Goal: Information Seeking & Learning: Learn about a topic

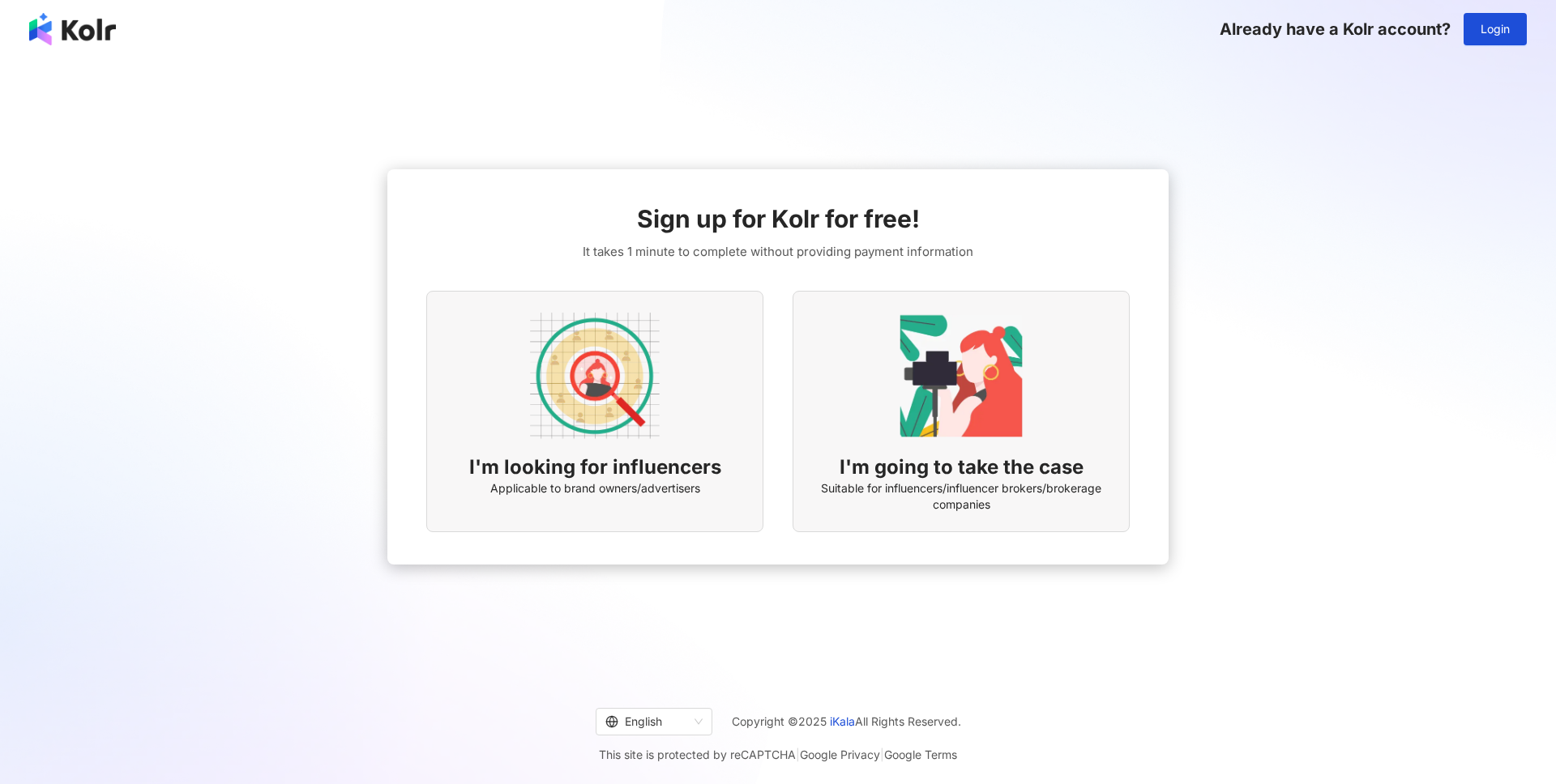
click at [1527, 28] on div "Already have a Kolr account? Login" at bounding box center [778, 29] width 1556 height 59
click at [1519, 28] on button "Login" at bounding box center [1495, 29] width 63 height 32
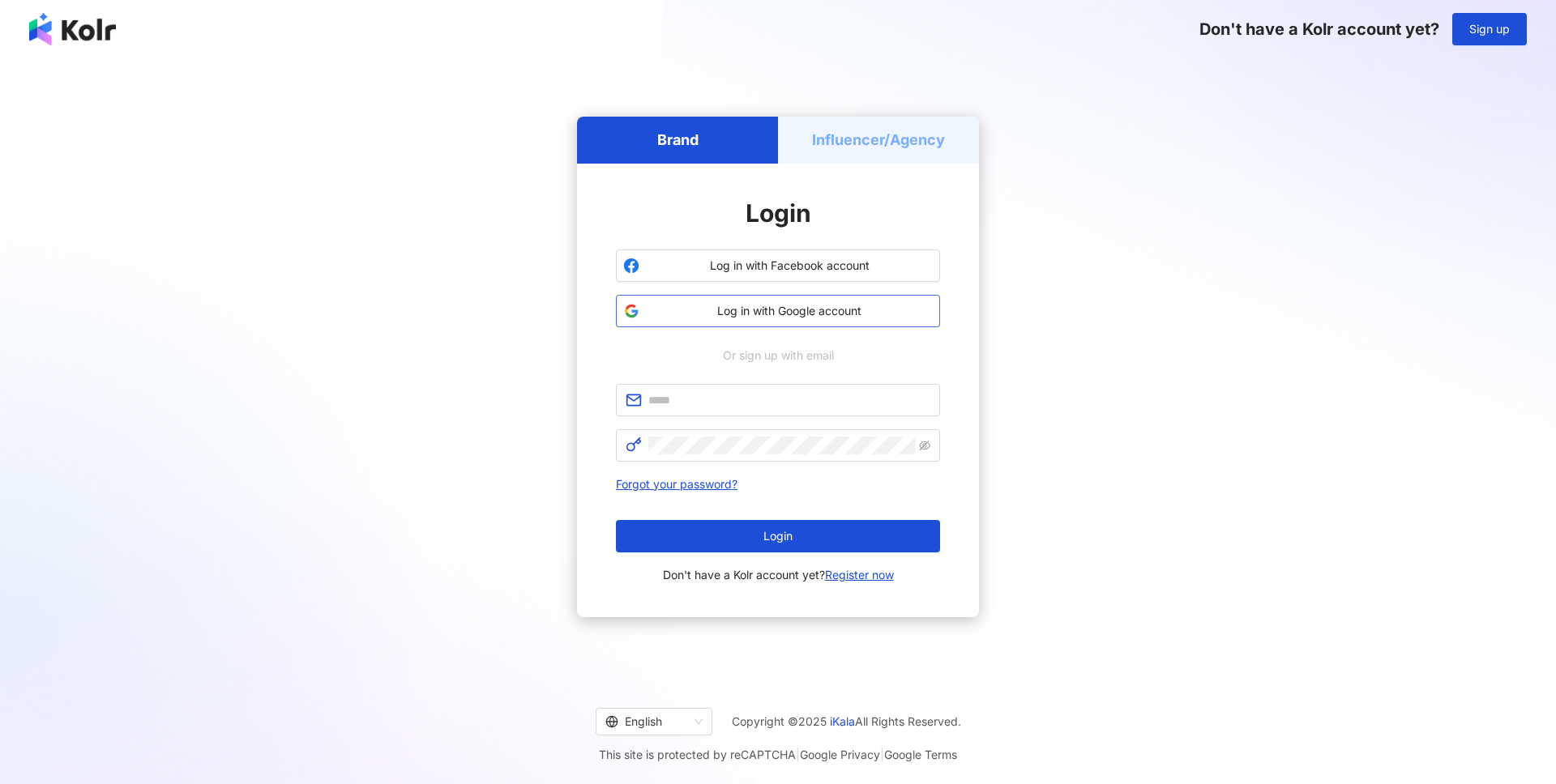
click at [854, 315] on span "Log in with Google account" at bounding box center [789, 311] width 287 height 16
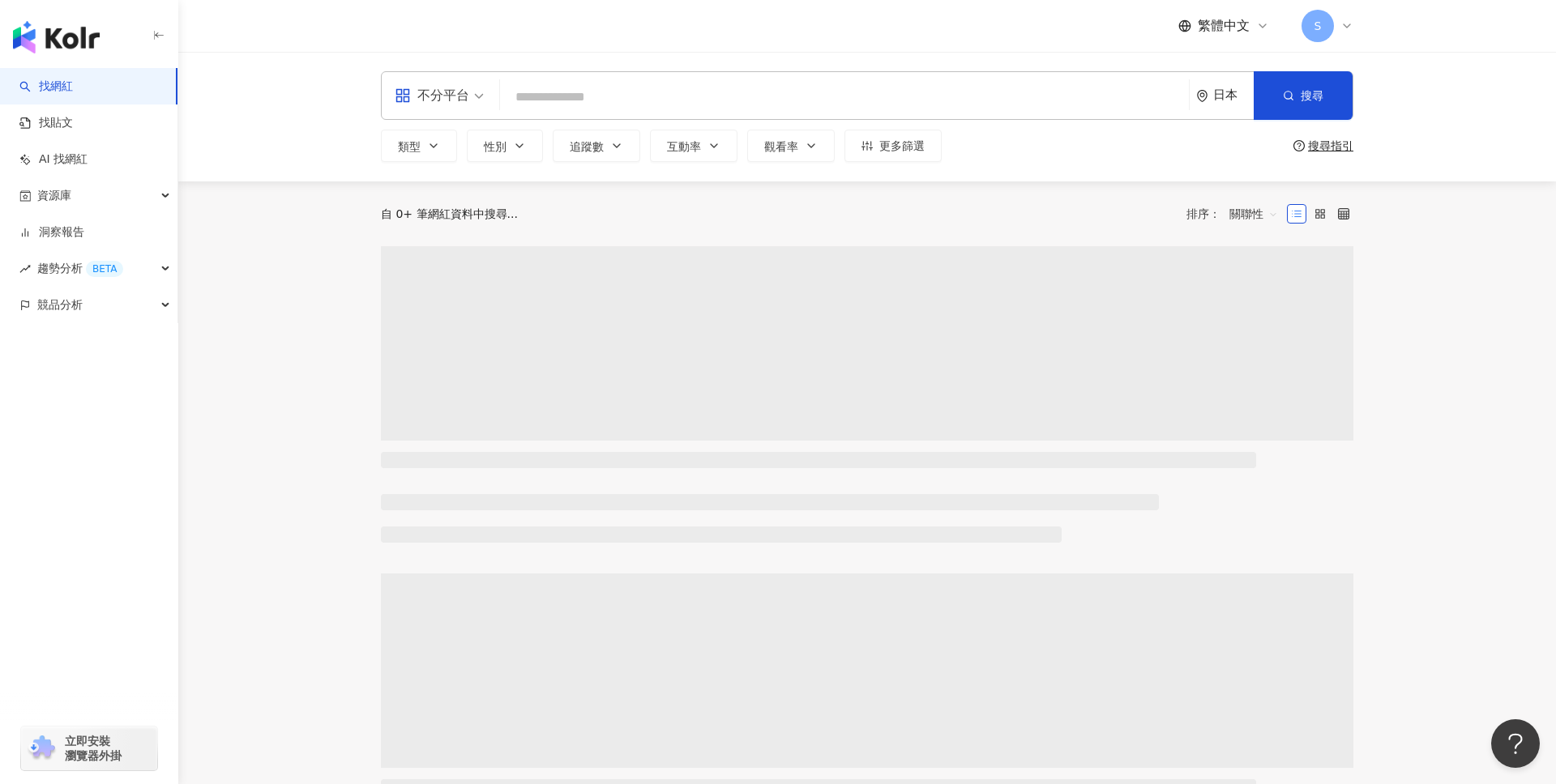
click at [1256, 24] on icon at bounding box center [1262, 26] width 13 height 13
click at [1219, 149] on div "日本語" at bounding box center [1231, 148] width 81 height 28
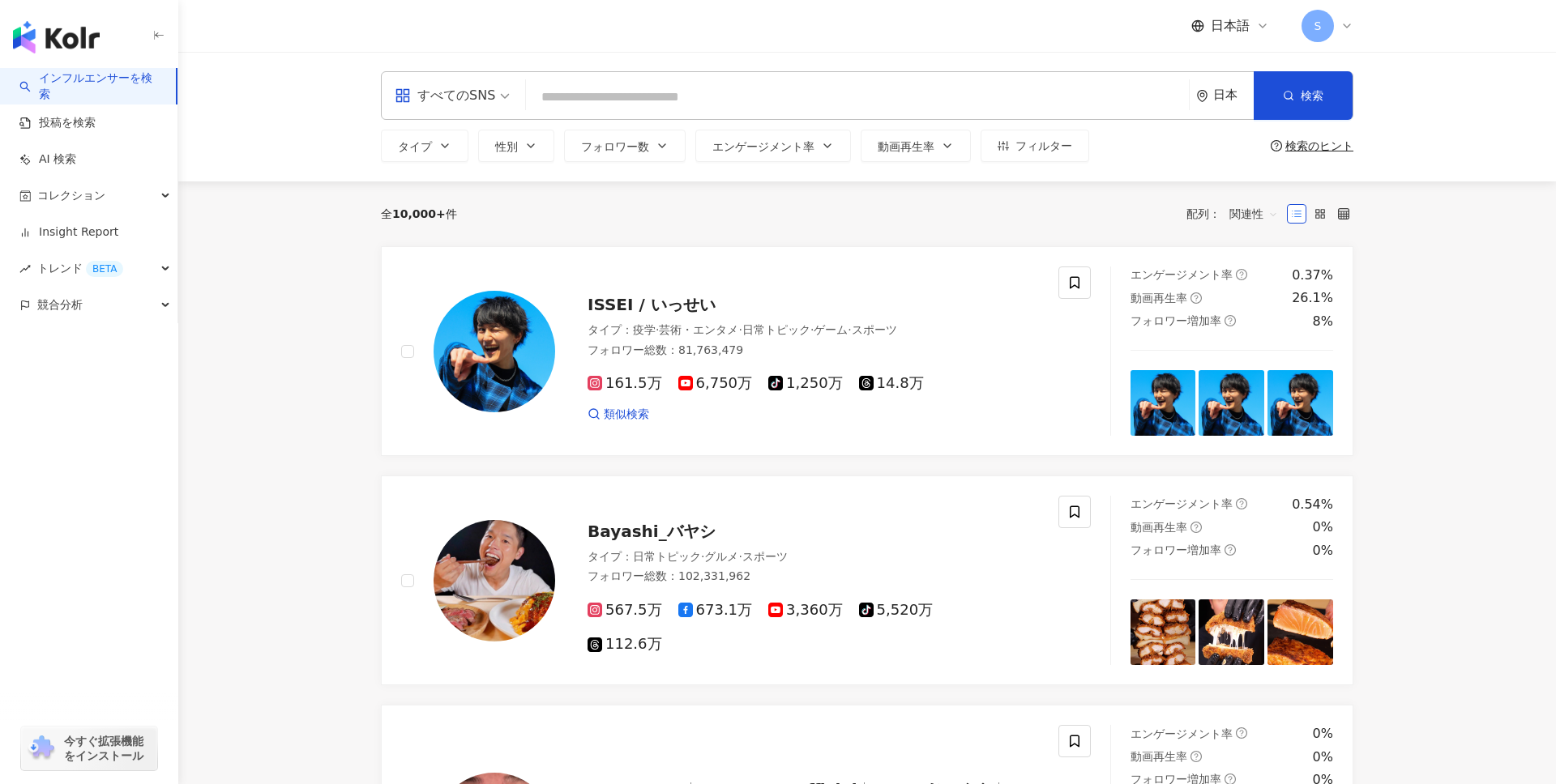
click at [944, 105] on input "search" at bounding box center [857, 97] width 650 height 31
type input "*"
type input "***"
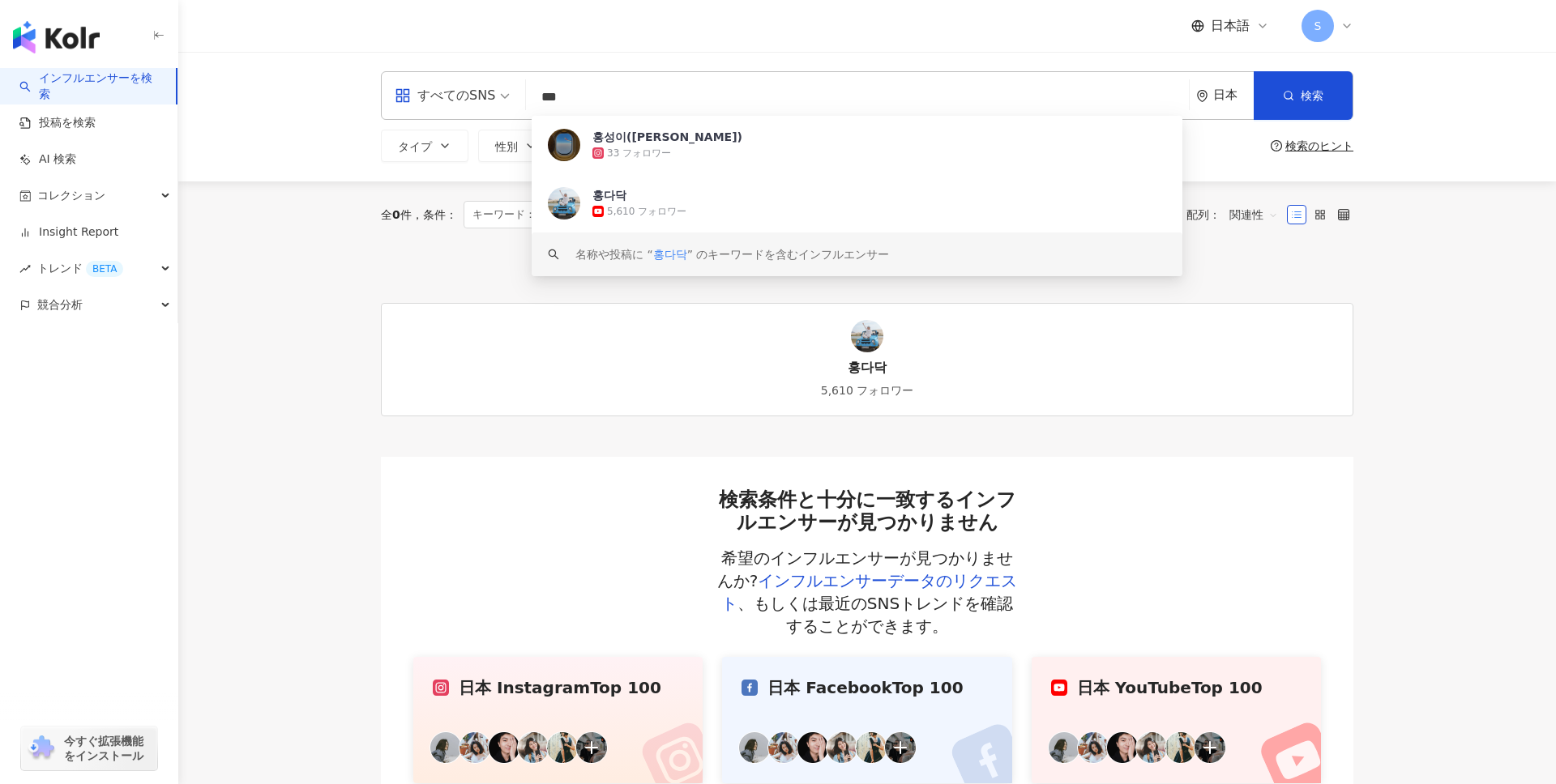
scroll to position [68, 0]
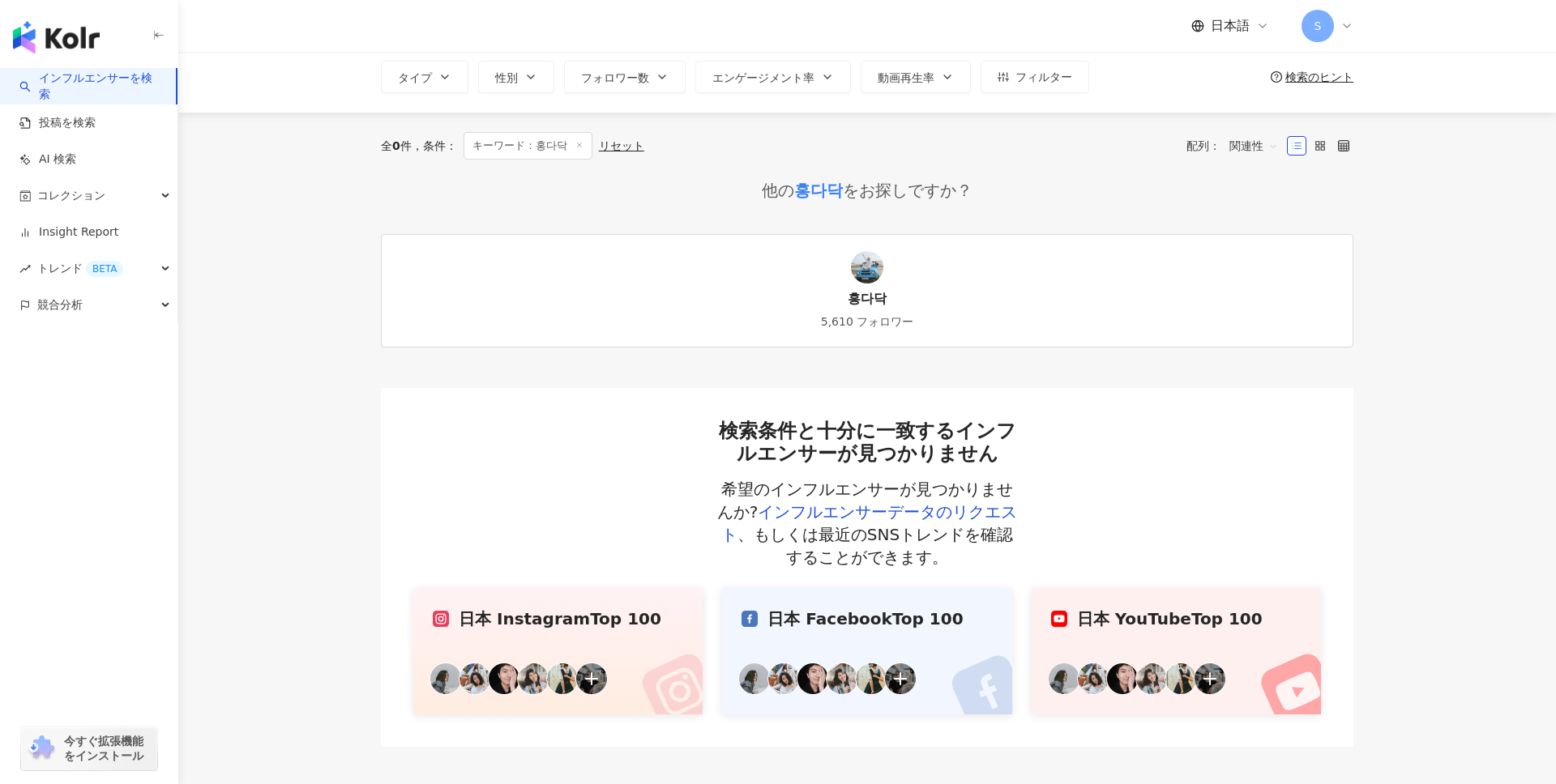
click at [373, 305] on div "全 0 件 条件 ： キーワード：홍다닥 リセット 配列： 関連性 他の 홍다닥 をお探しですか？ 홍다닥 5,610 フォロワー 検索条件と十分に一致するイ…" at bounding box center [867, 430] width 1038 height 634
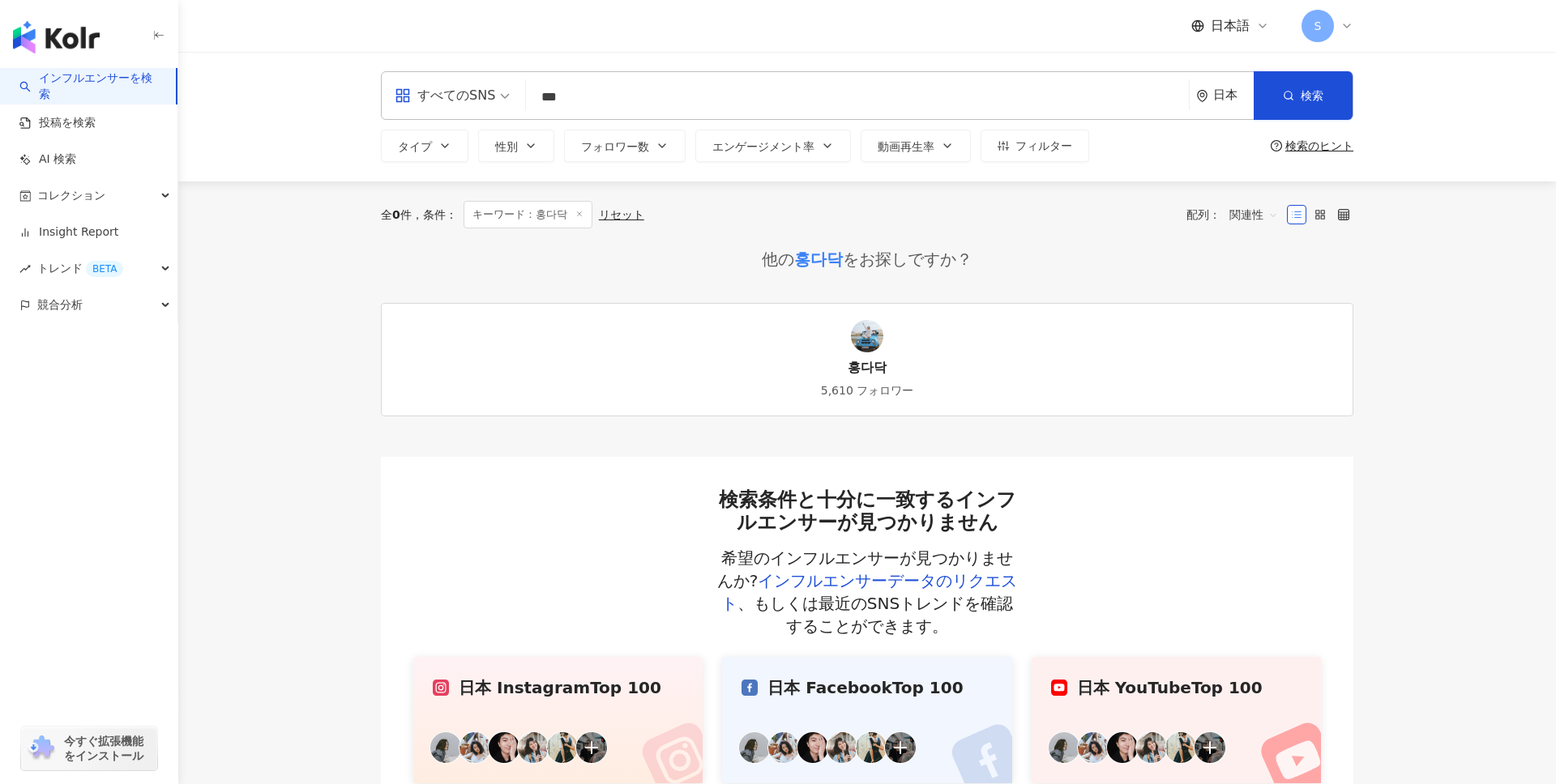
click at [608, 91] on input "***" at bounding box center [857, 97] width 650 height 31
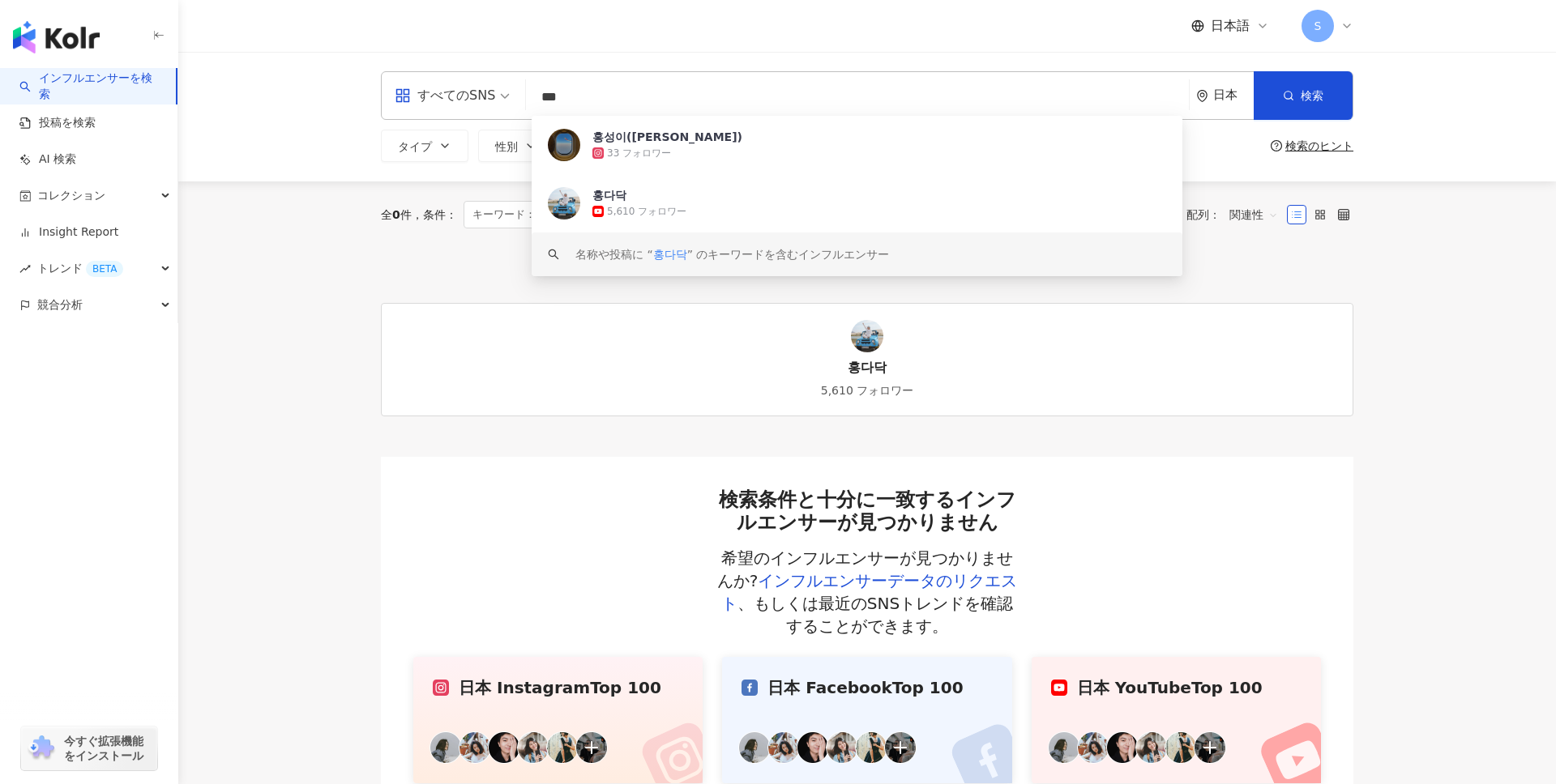
click at [608, 91] on input "***" at bounding box center [857, 97] width 650 height 31
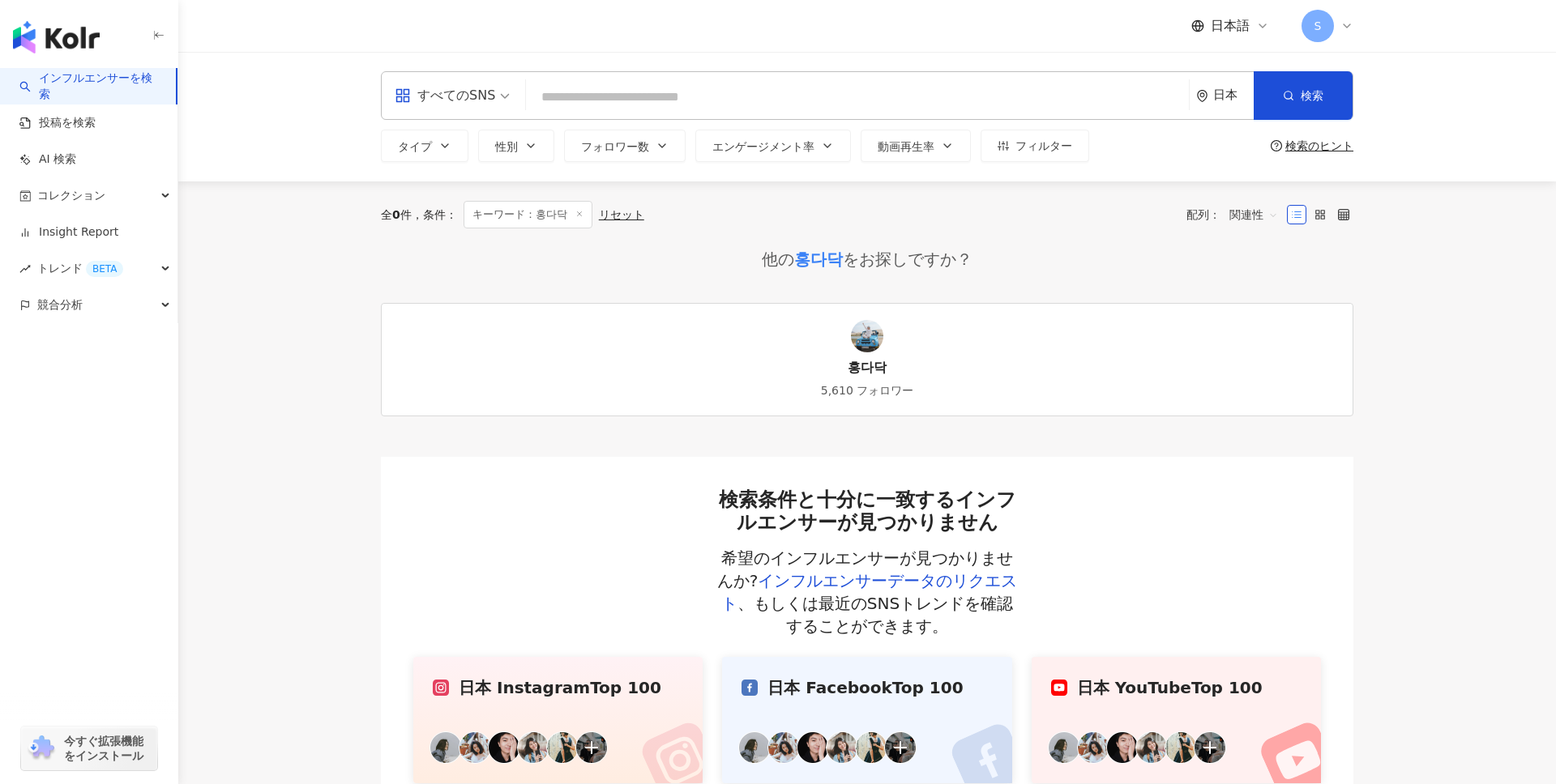
type input "*"
type input "*********"
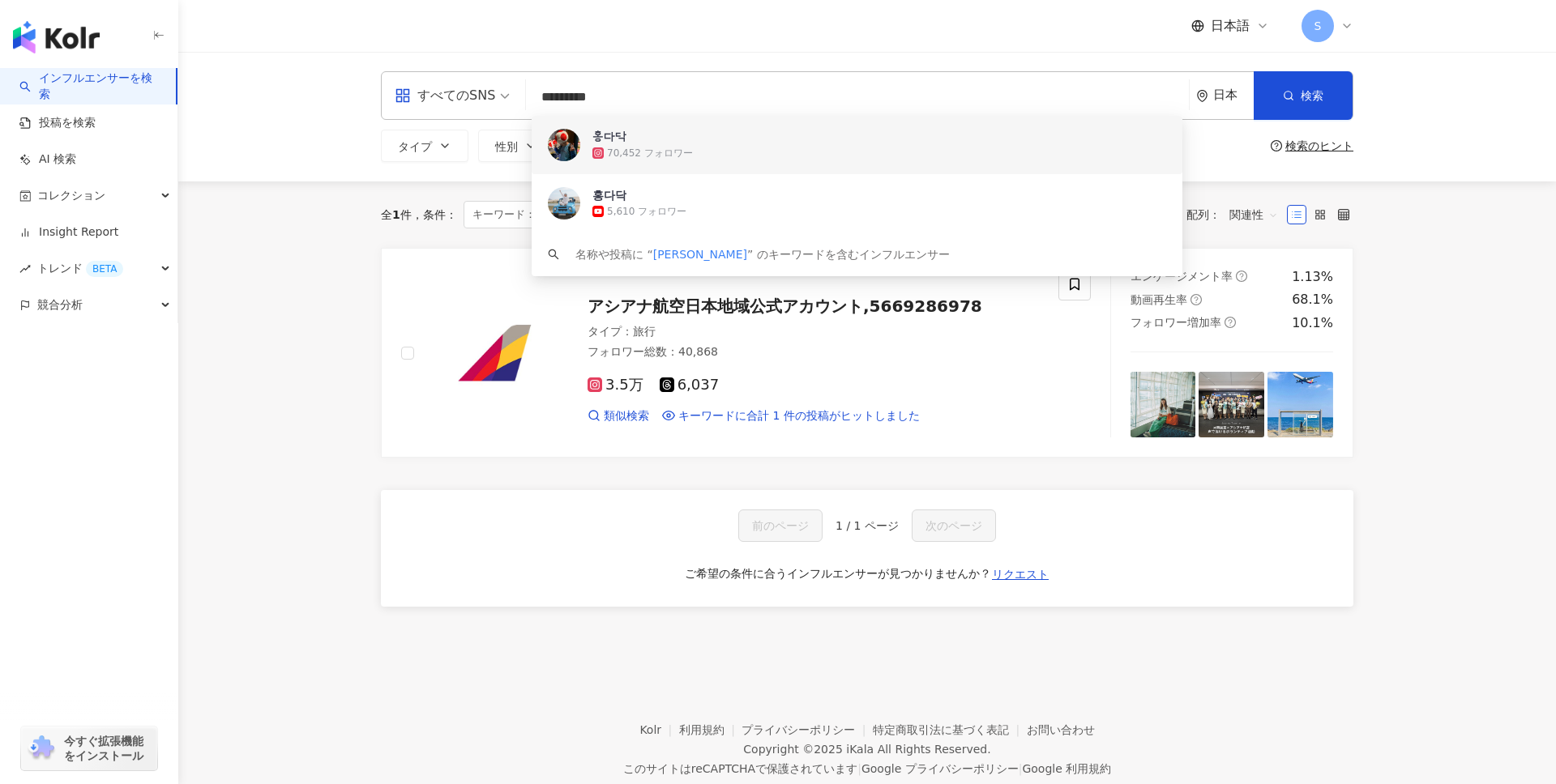
click at [650, 150] on div "70,452 フォロワー" at bounding box center [649, 153] width 86 height 14
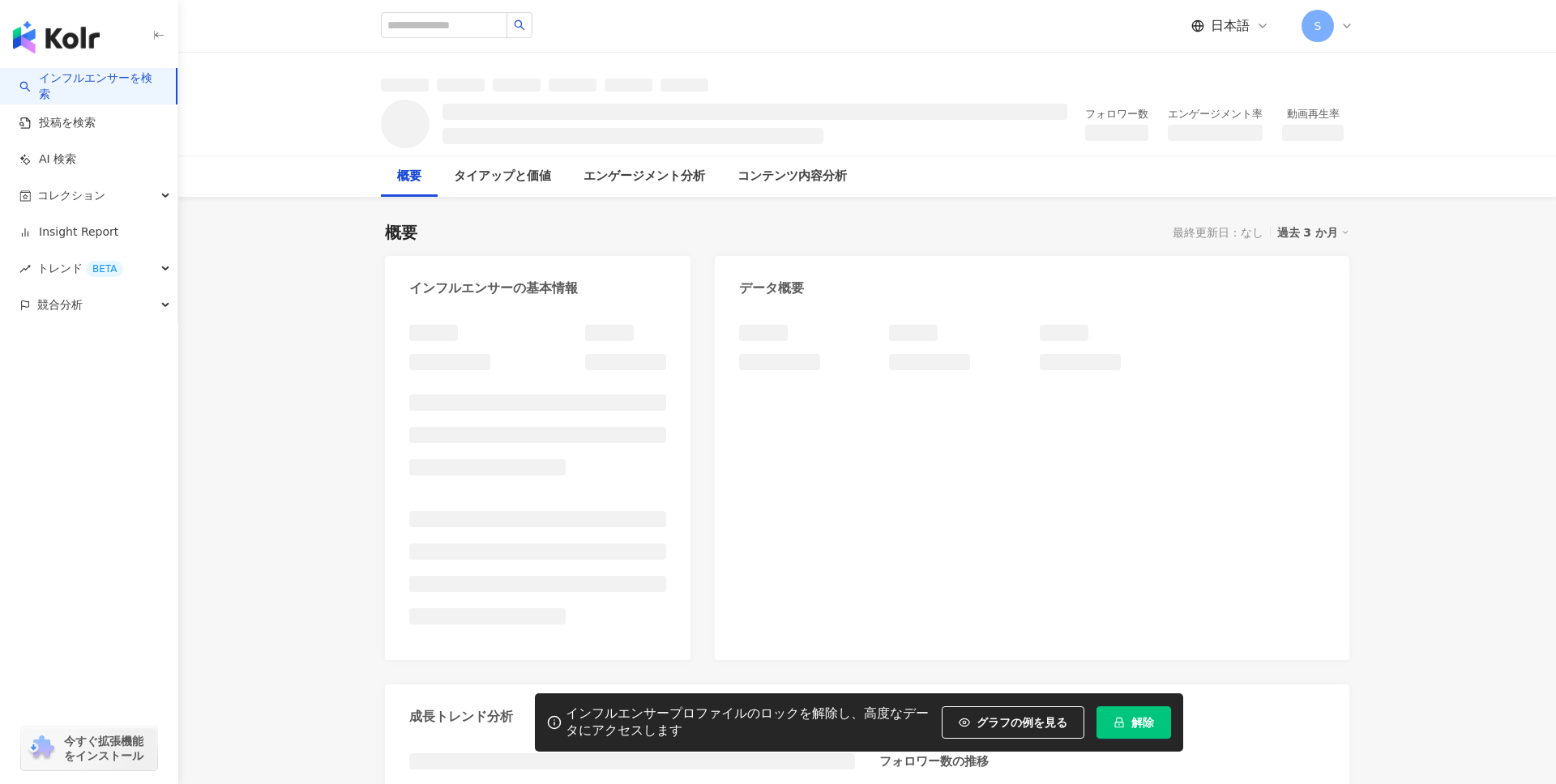
click at [1114, 717] on icon "lock" at bounding box center [1119, 723] width 12 height 12
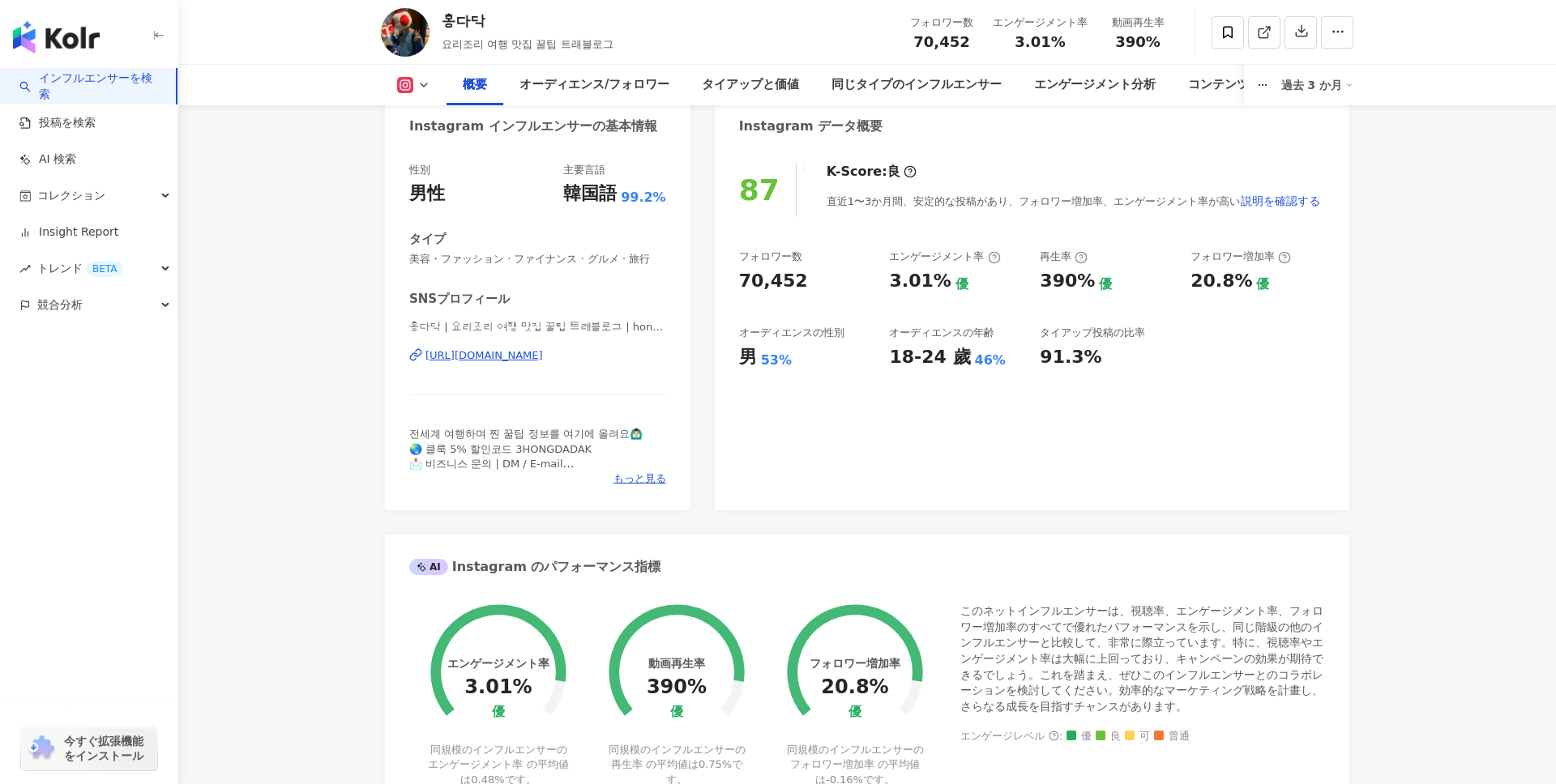
click at [906, 357] on div "18-24 歲" at bounding box center [929, 358] width 81 height 25
click at [874, 378] on div "87 K-Score : 良 直近1〜3か月間、安定的な投稿があり、フォロワー増加率、エンゲージメント率が高い 説明を確認する フォロワー数 70,452 エ…" at bounding box center [1032, 329] width 635 height 364
click at [755, 355] on div "男" at bounding box center [748, 358] width 18 height 25
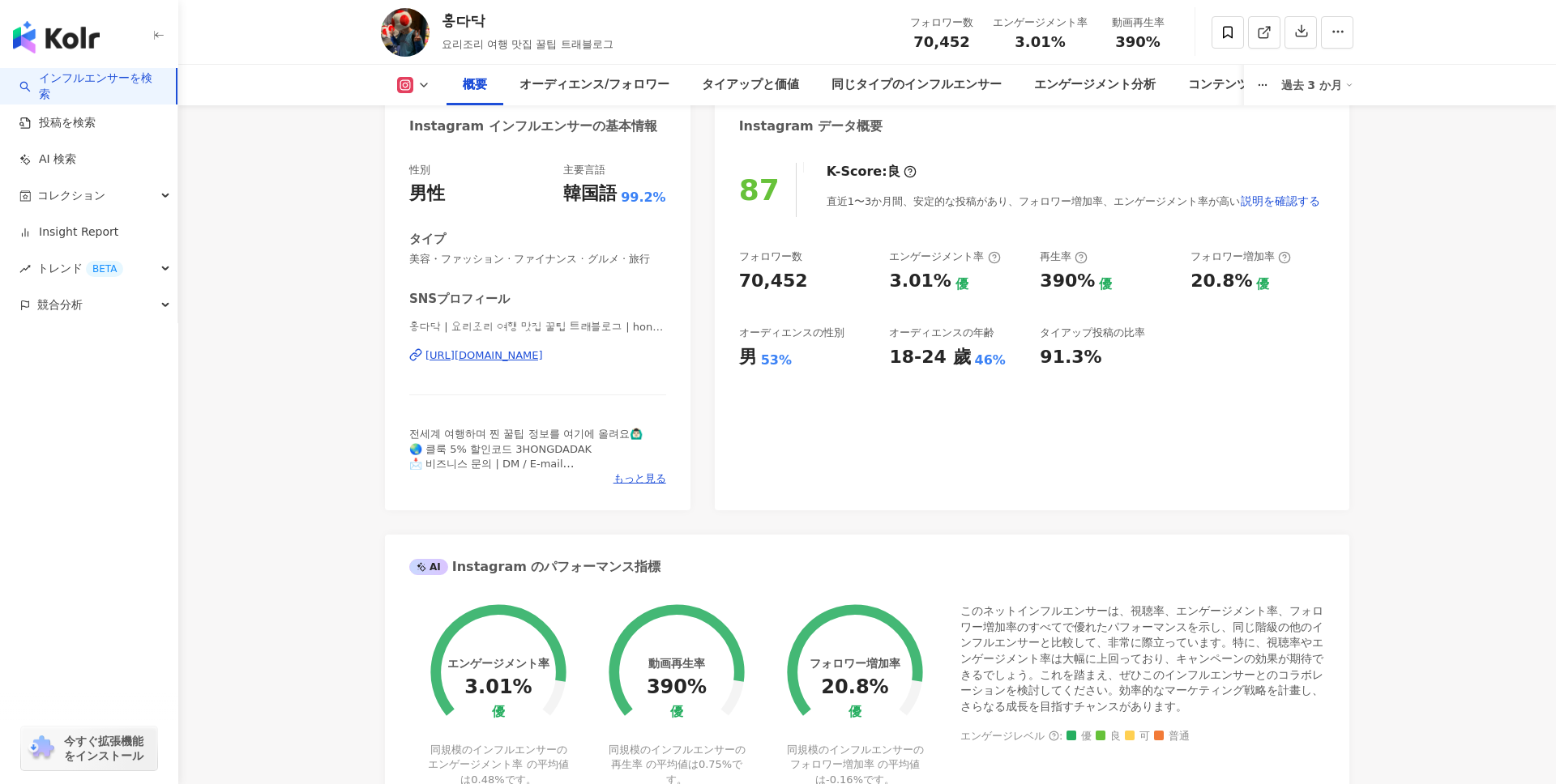
click at [755, 355] on div "男" at bounding box center [748, 358] width 18 height 25
click at [774, 357] on div "53%" at bounding box center [776, 360] width 31 height 18
click at [944, 365] on div "18-24 歲" at bounding box center [929, 358] width 81 height 25
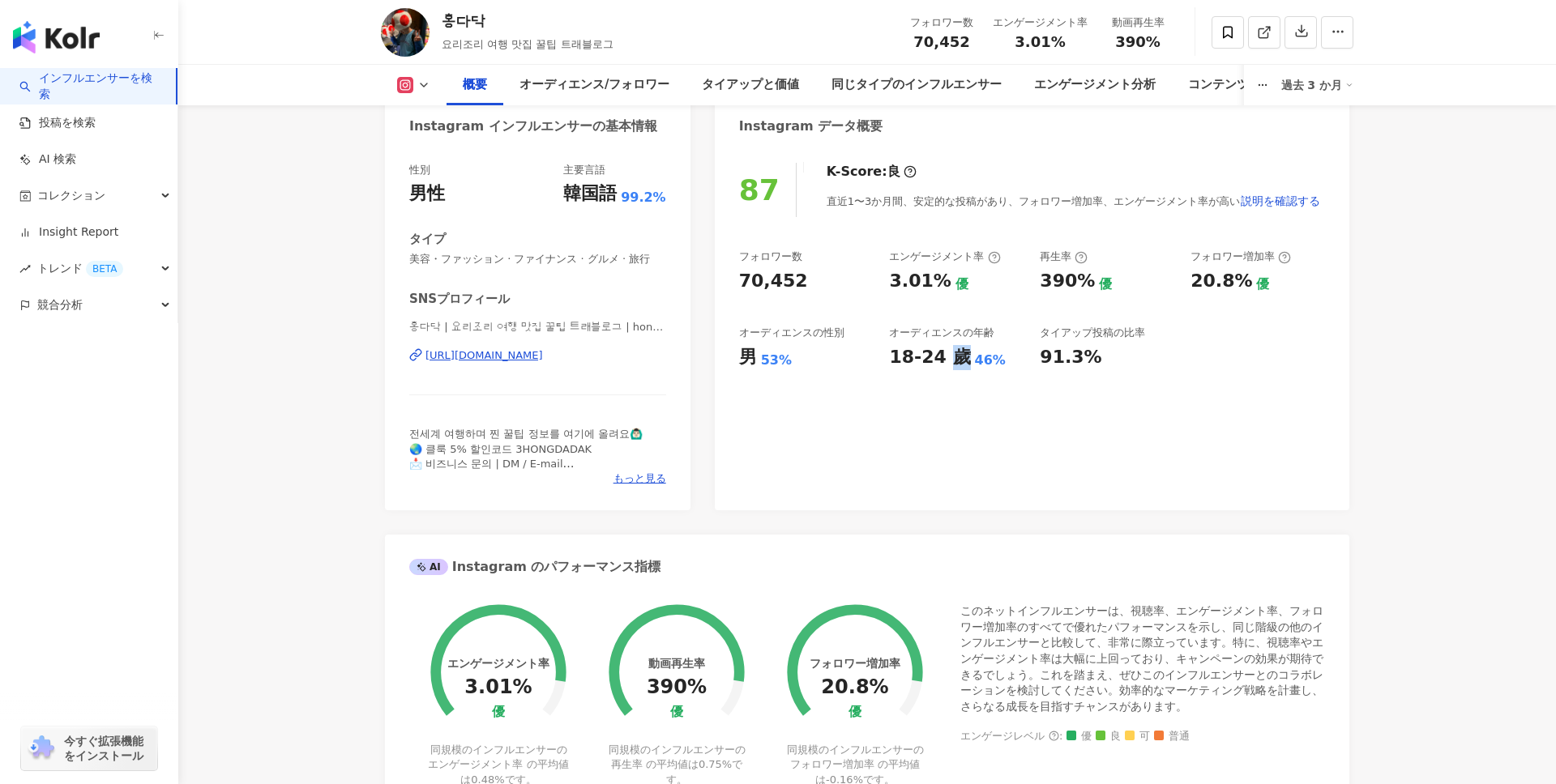
click at [944, 365] on div "18-24 歲" at bounding box center [929, 358] width 81 height 25
click at [1070, 364] on div "91.3%" at bounding box center [1070, 358] width 61 height 25
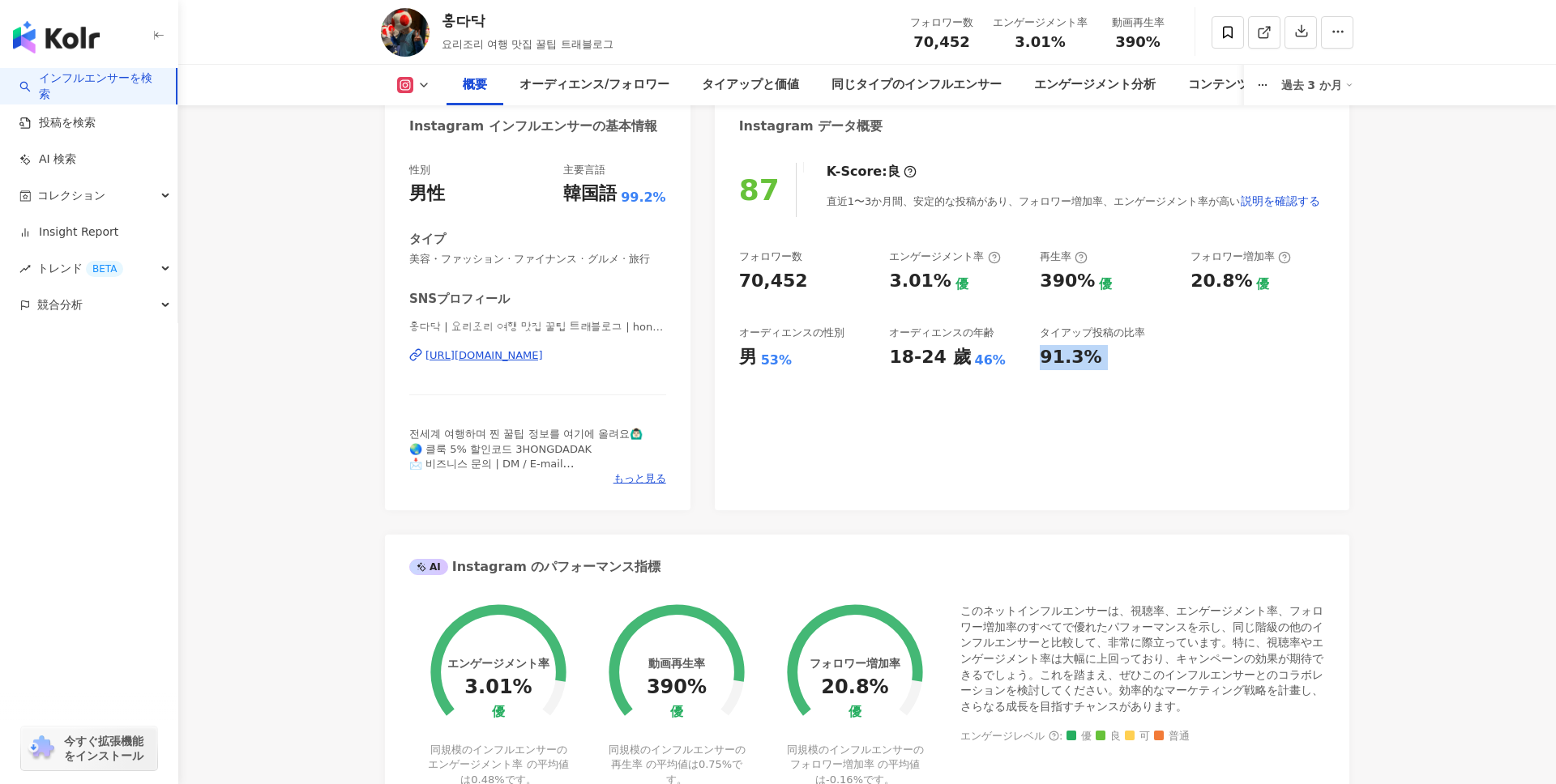
click at [1075, 373] on div "87 K-Score : 良 直近1〜3か月間、安定的な投稿があり、フォロワー増加率、エンゲージメント率が高い 説明を確認する フォロワー数 70,452 エ…" at bounding box center [1032, 329] width 635 height 364
click at [1131, 328] on div "タイアップ投稿の比率" at bounding box center [1092, 333] width 105 height 14
click at [1051, 361] on div "91.3%" at bounding box center [1070, 358] width 61 height 25
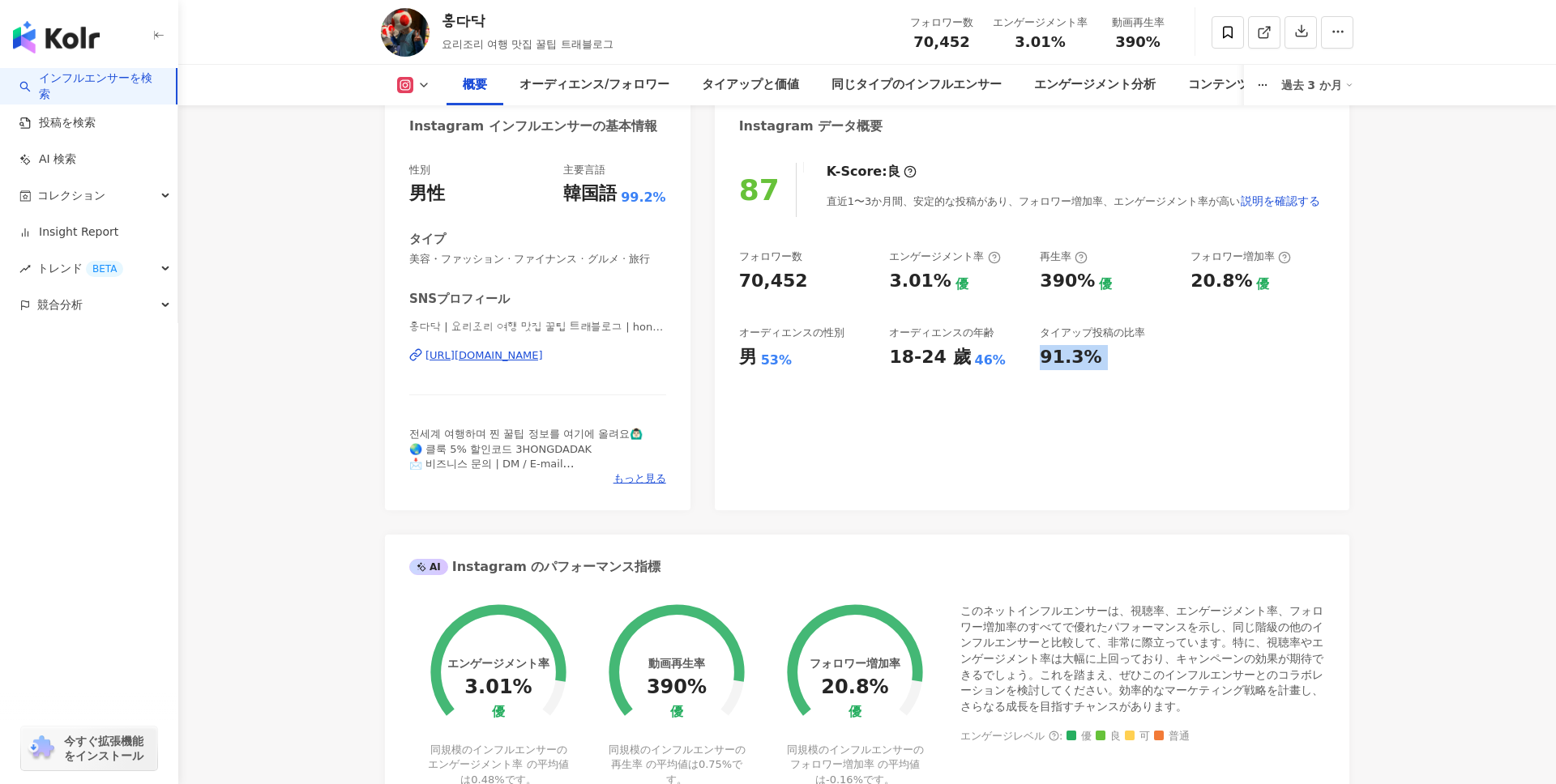
click at [1051, 361] on div "91.3%" at bounding box center [1070, 358] width 61 height 25
click at [1081, 333] on div "タイアップ投稿の比率" at bounding box center [1092, 333] width 105 height 14
click at [1116, 310] on div "フォロワー数 70,452 エンゲージメント率 3.01% 優 再生率 390% 優 フォロワー増加率 20.8% 優 オーディエンスの性別 男 53% オー…" at bounding box center [1032, 309] width 586 height 120
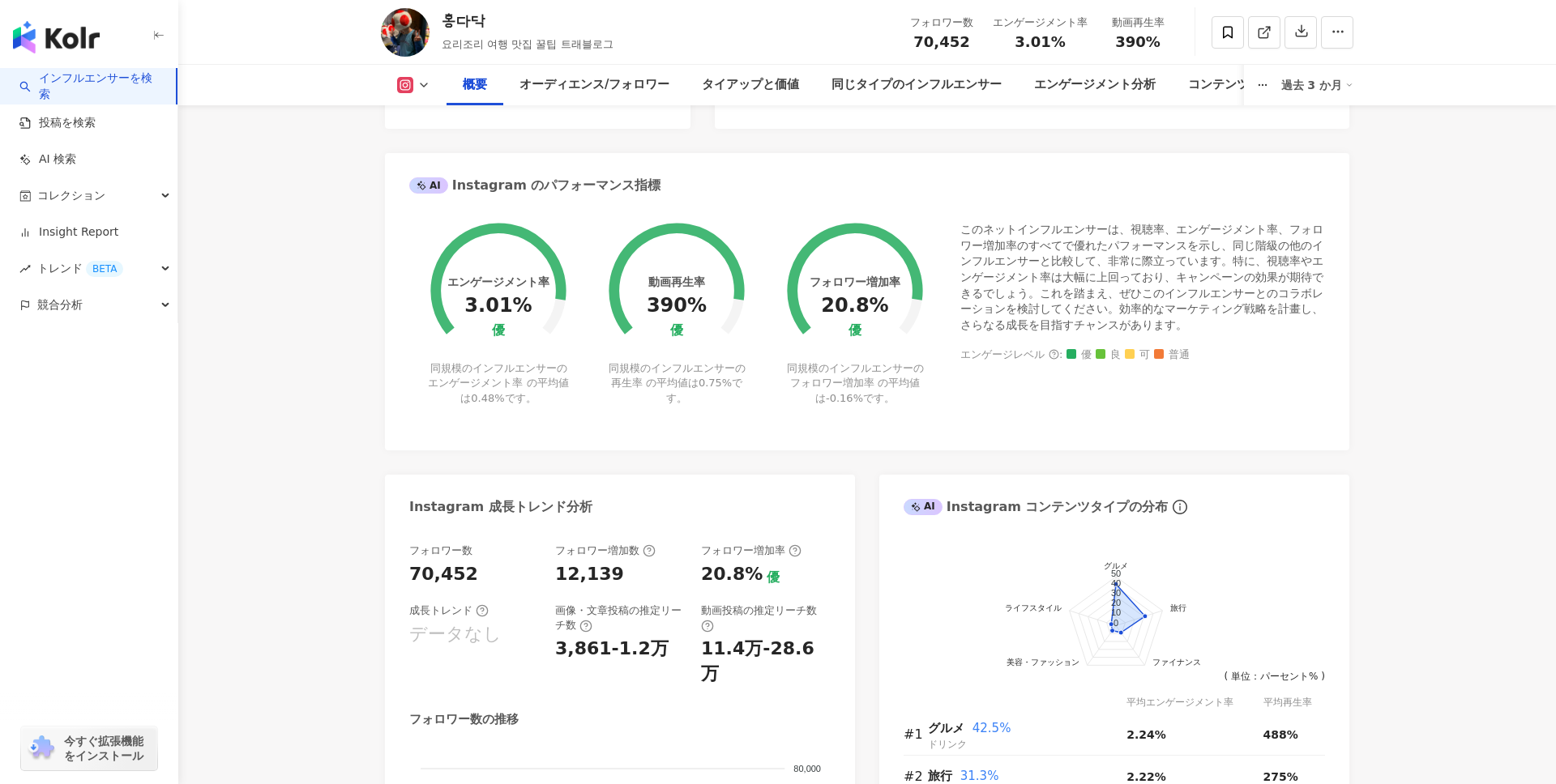
scroll to position [880, 0]
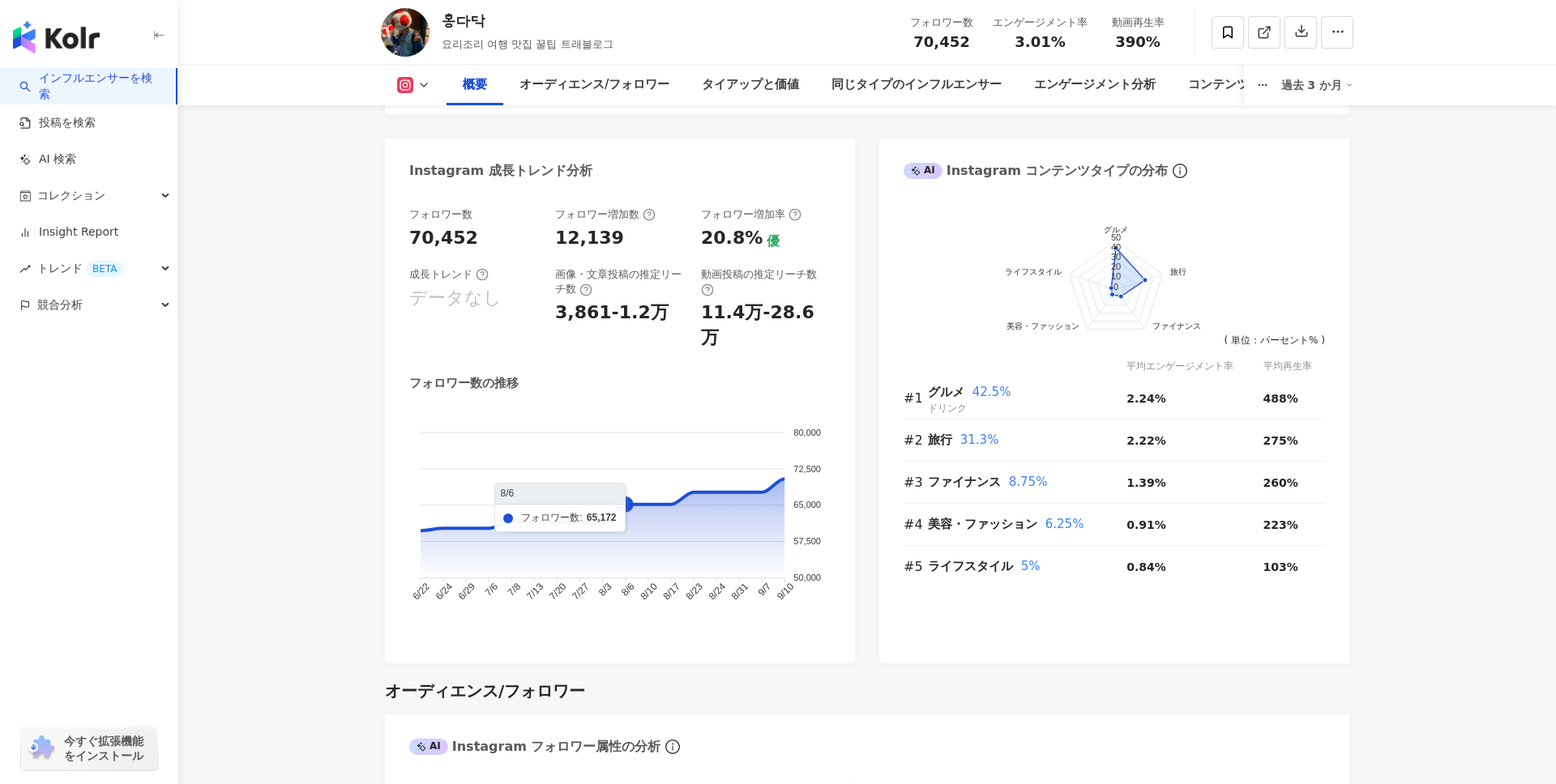
drag, startPoint x: 664, startPoint y: 478, endPoint x: 619, endPoint y: 485, distance: 45.5
click at [620, 485] on foreignobject at bounding box center [619, 517] width 421 height 219
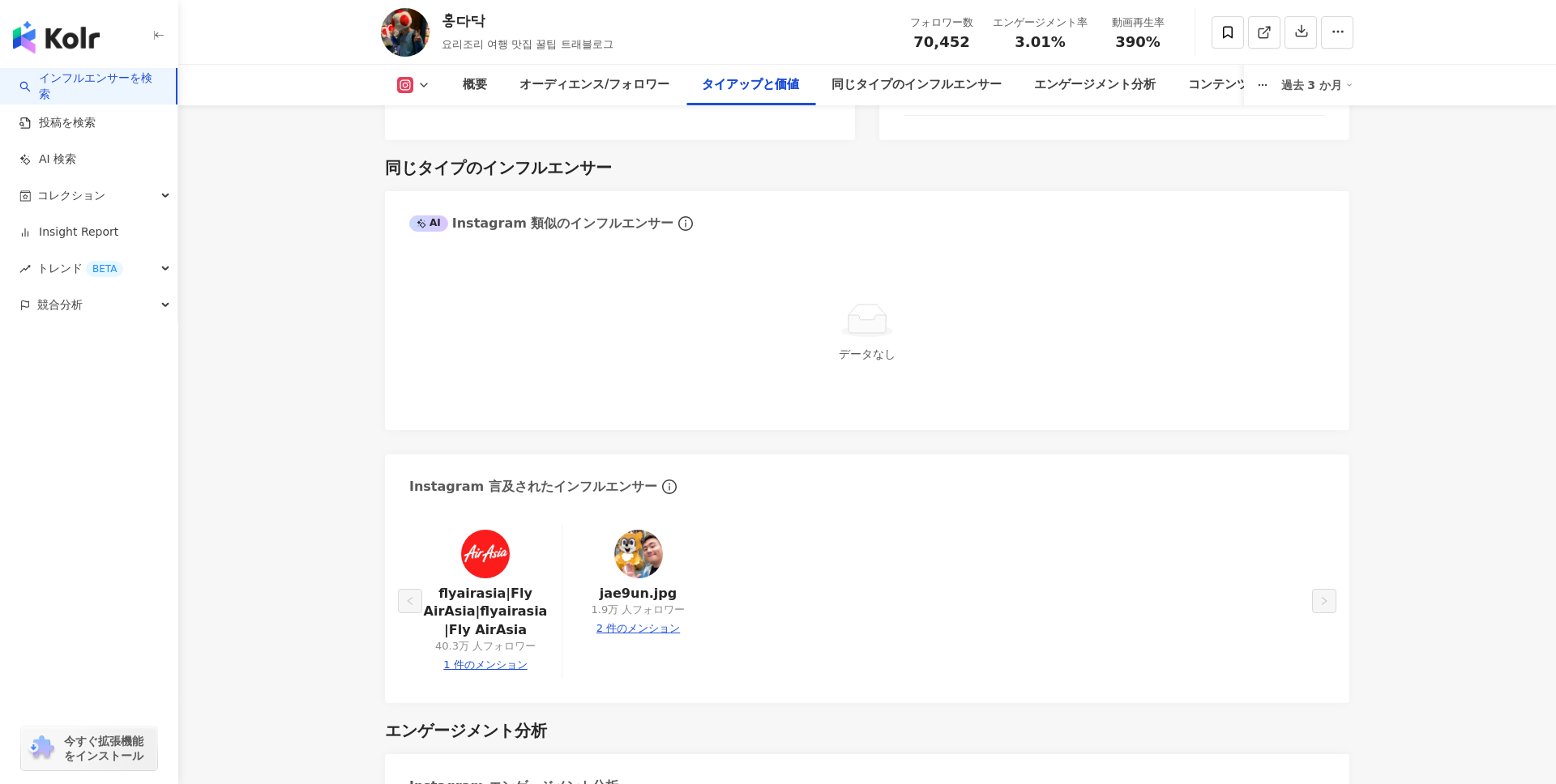
scroll to position [2597, 0]
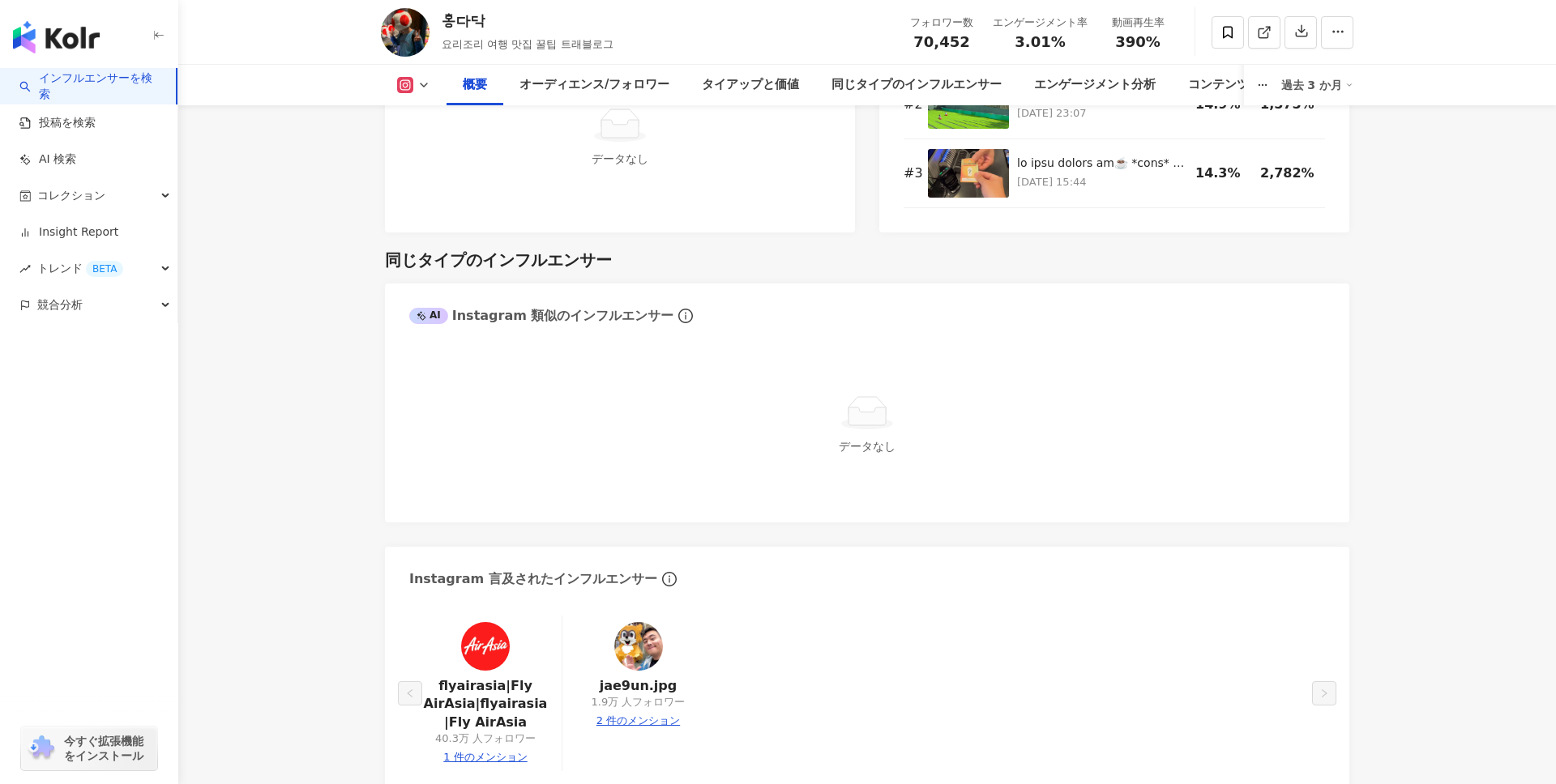
scroll to position [186, 0]
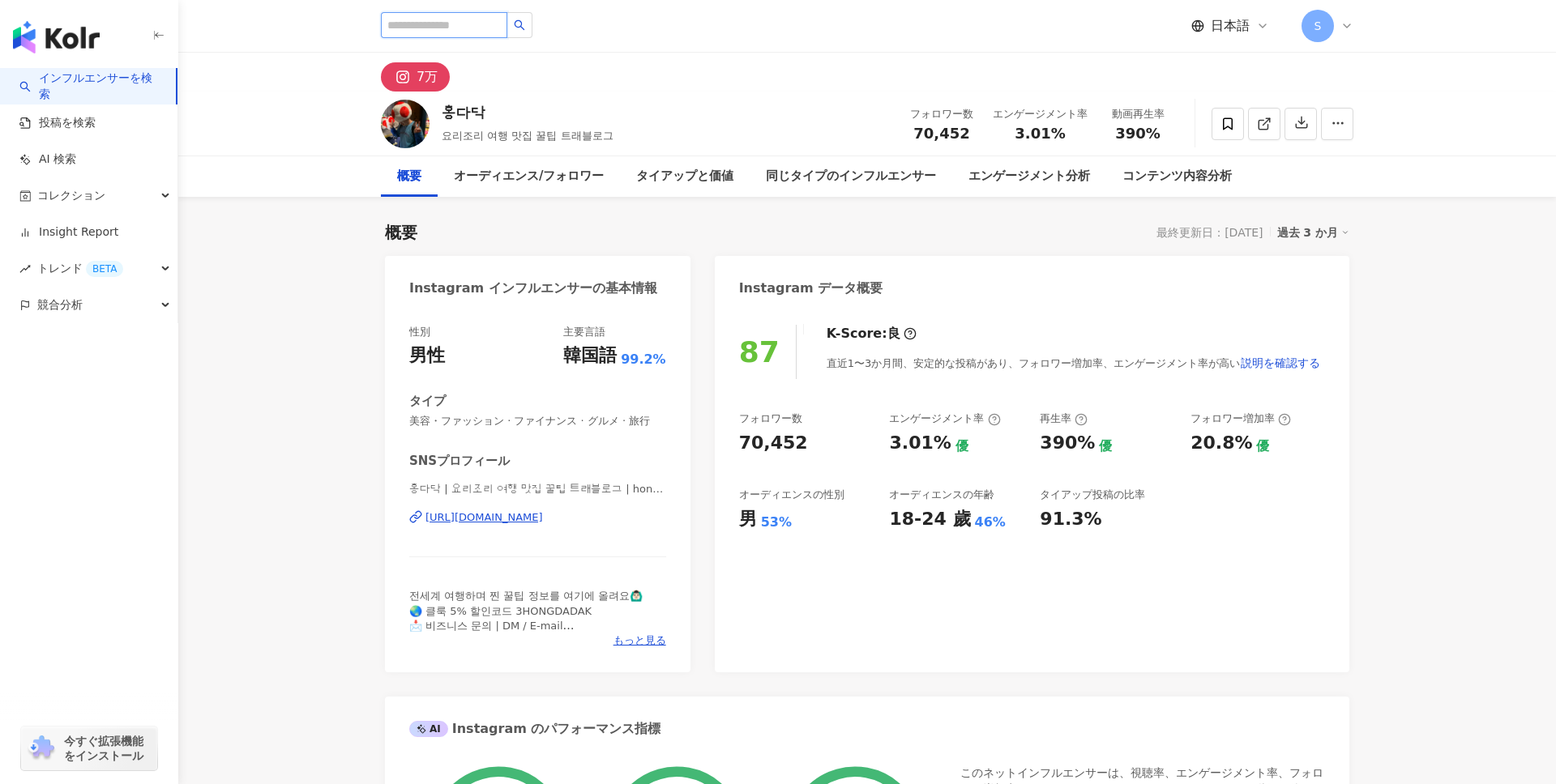
click at [476, 28] on input "search" at bounding box center [444, 24] width 126 height 26
type input "*"
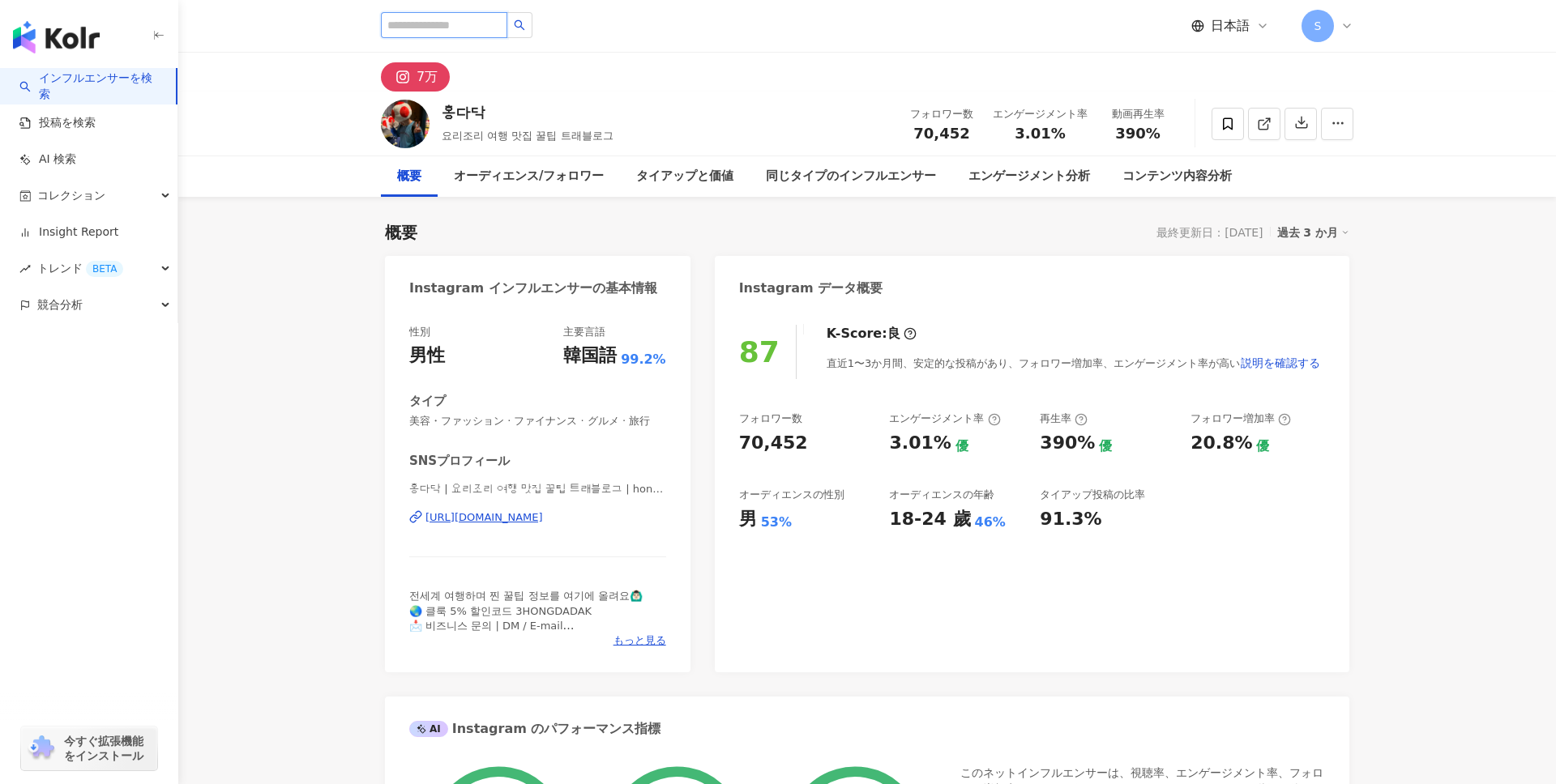
type input "*"
type input "**********"
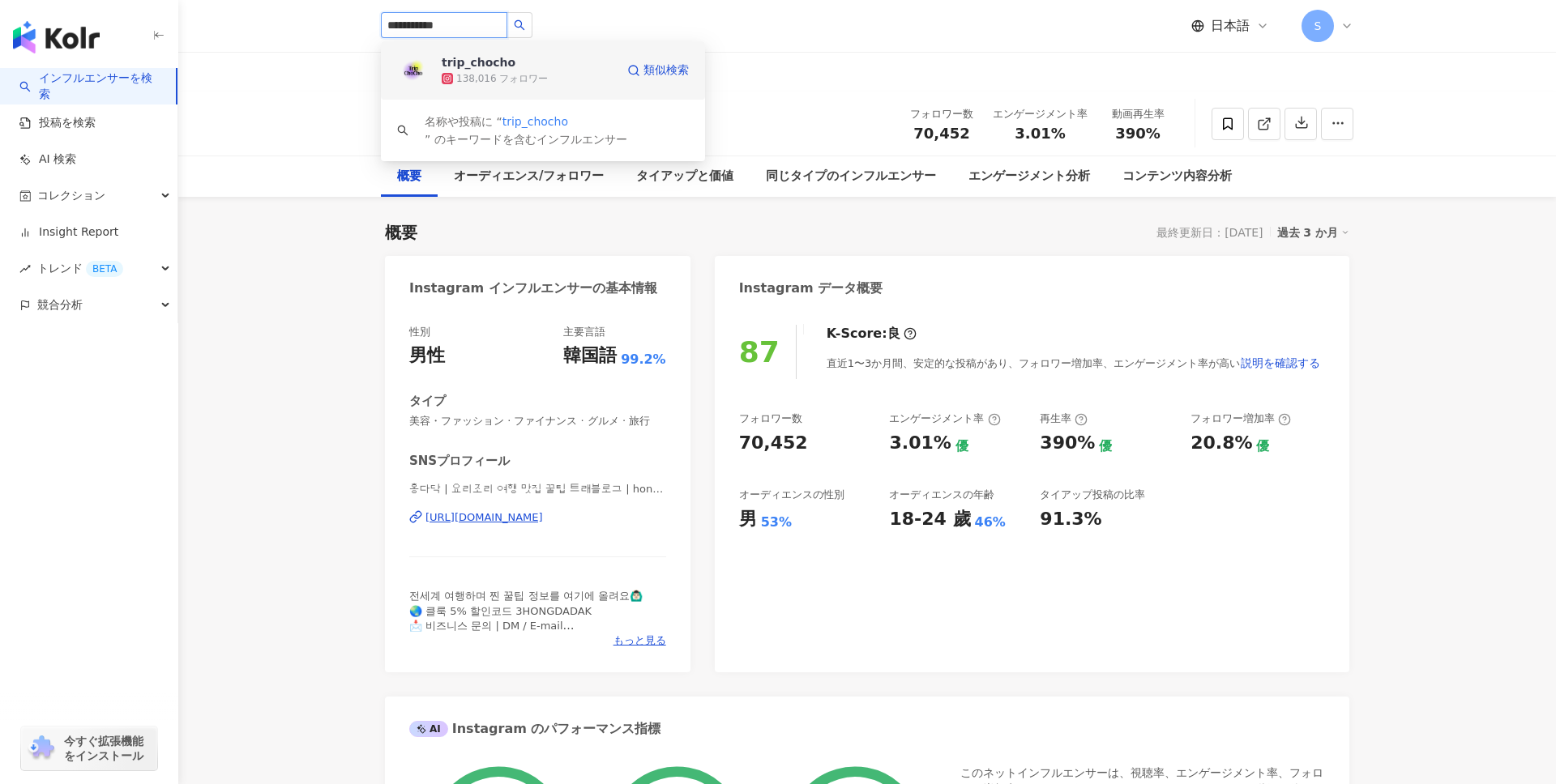
click at [429, 75] on div "trip_chocho 138,016 フォロワー 類似検索" at bounding box center [543, 70] width 325 height 59
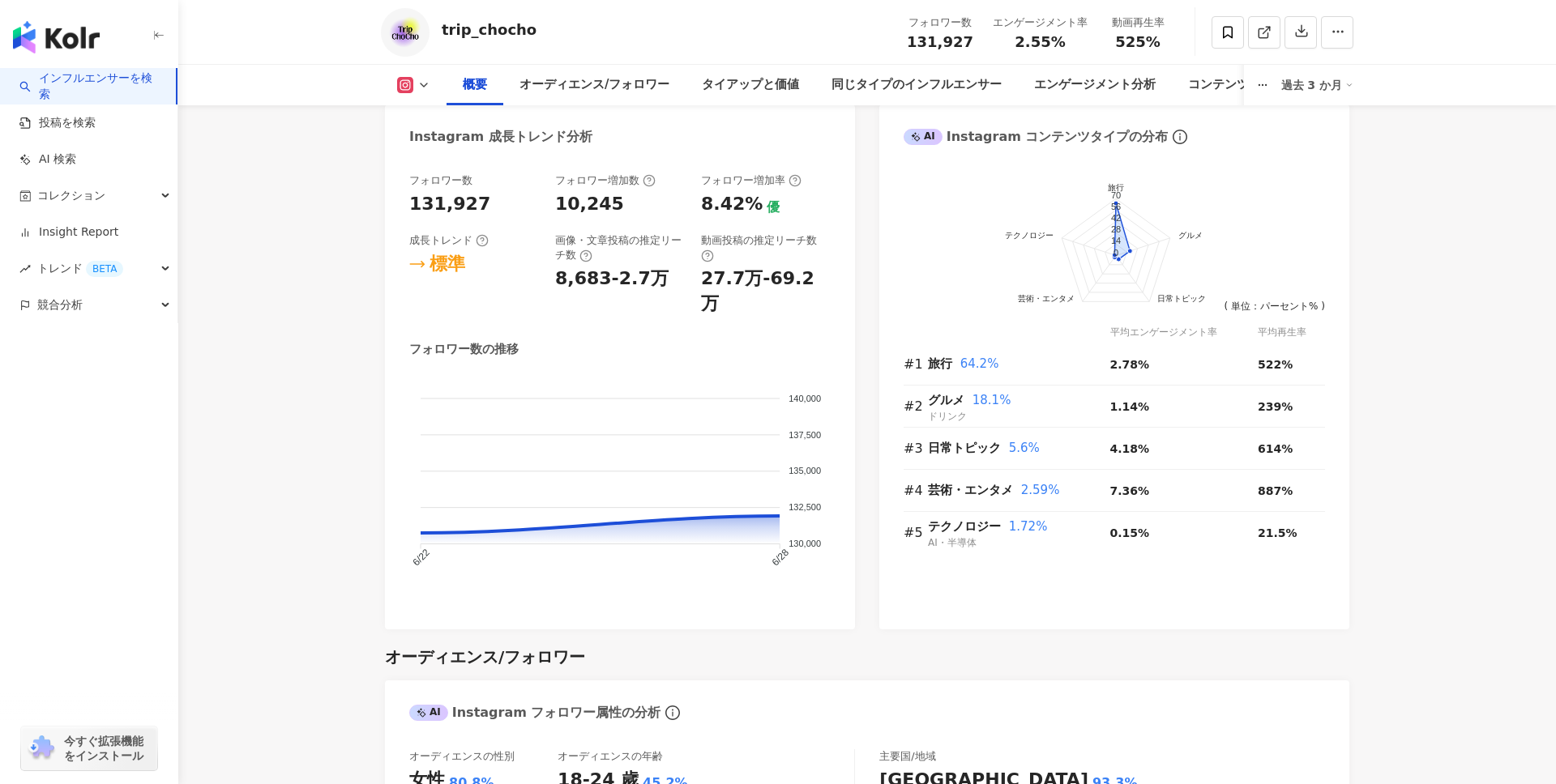
scroll to position [913, 0]
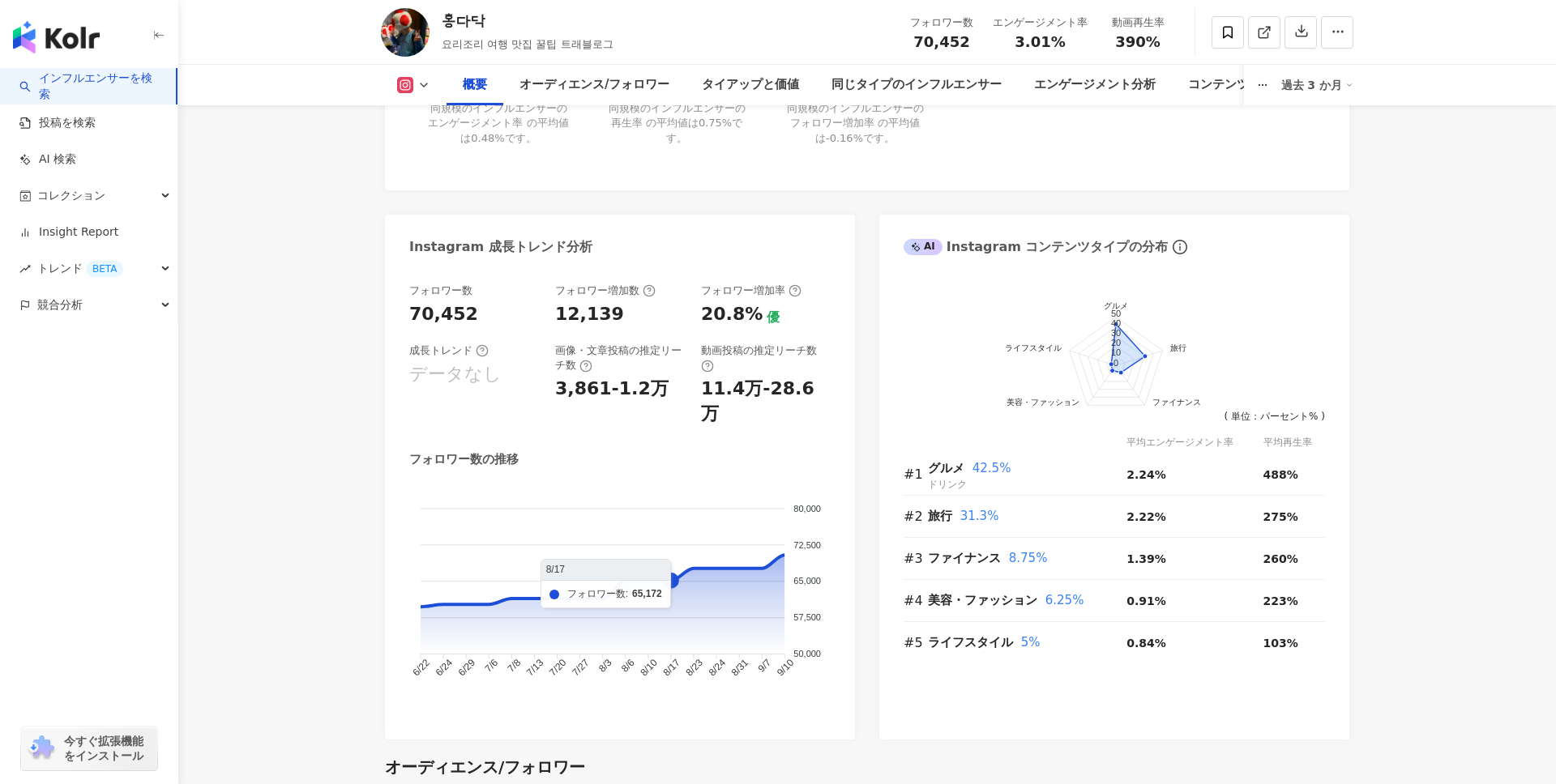
scroll to position [801, 0]
click at [846, 526] on div "フォロワー数 70,452 フォロワー増加数 12,139 フォロワー増加率 20.8% 優 成長トレンド データなし 画像・文章投稿の推定リーチ数 3,86…" at bounding box center [619, 506] width 470 height 472
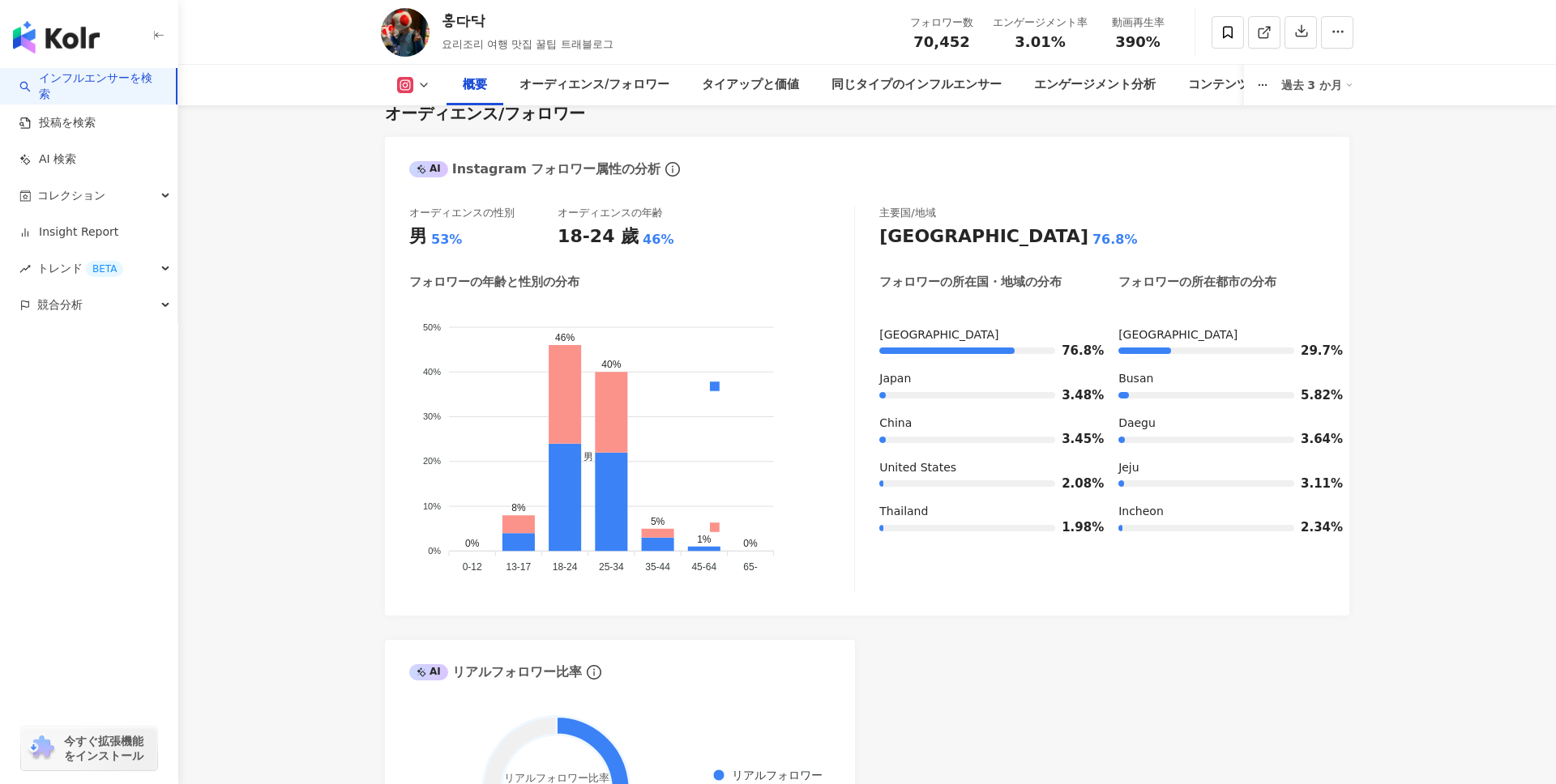
scroll to position [1341, 0]
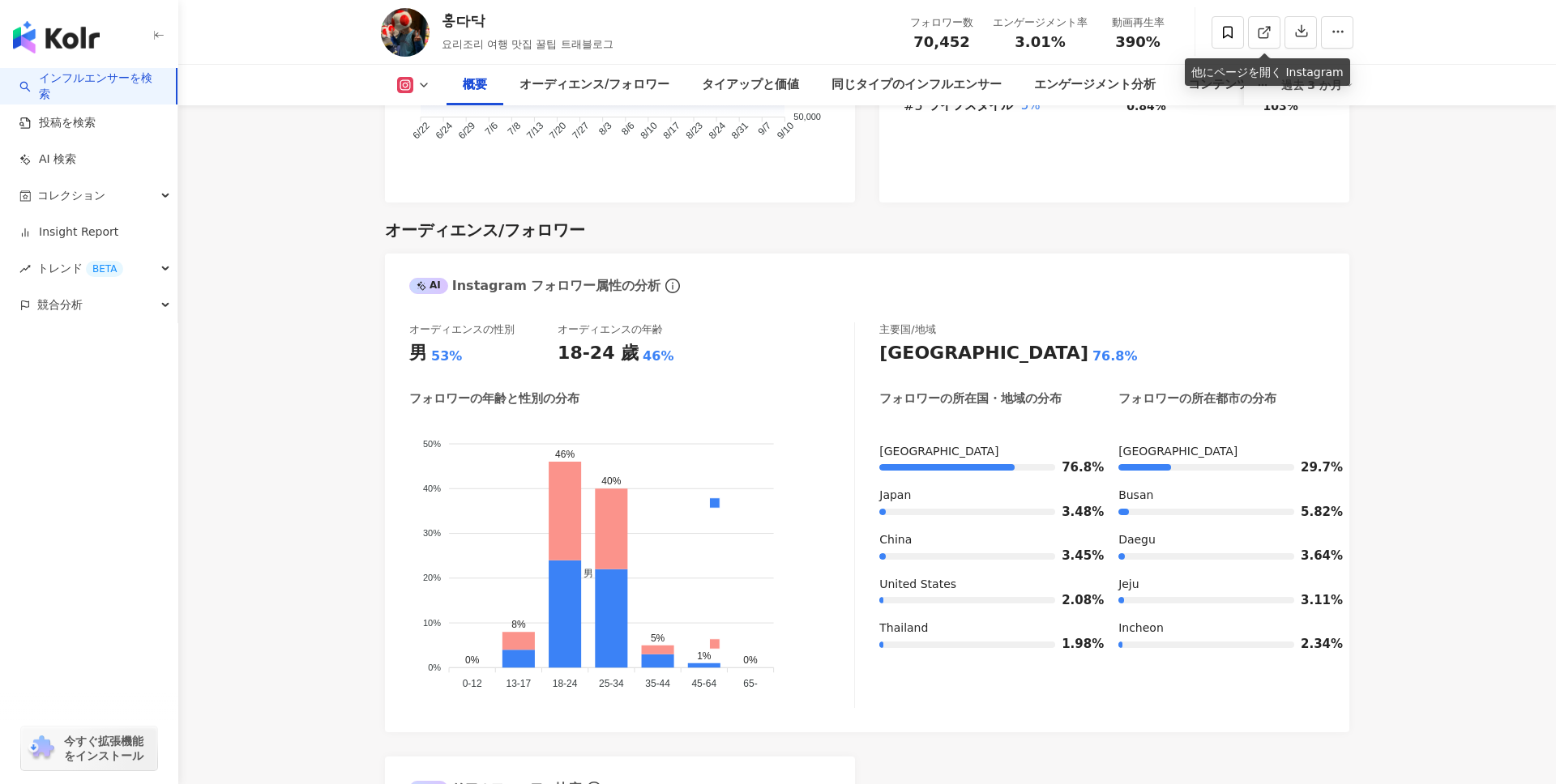
click at [1242, 306] on div "オーディエンスの性別 男 53% オーディエンスの年齢 18-24 歲 46% フォロワーの年齢と性別の分布 男 女性 50% 50% 40% 40% 30%…" at bounding box center [867, 519] width 965 height 426
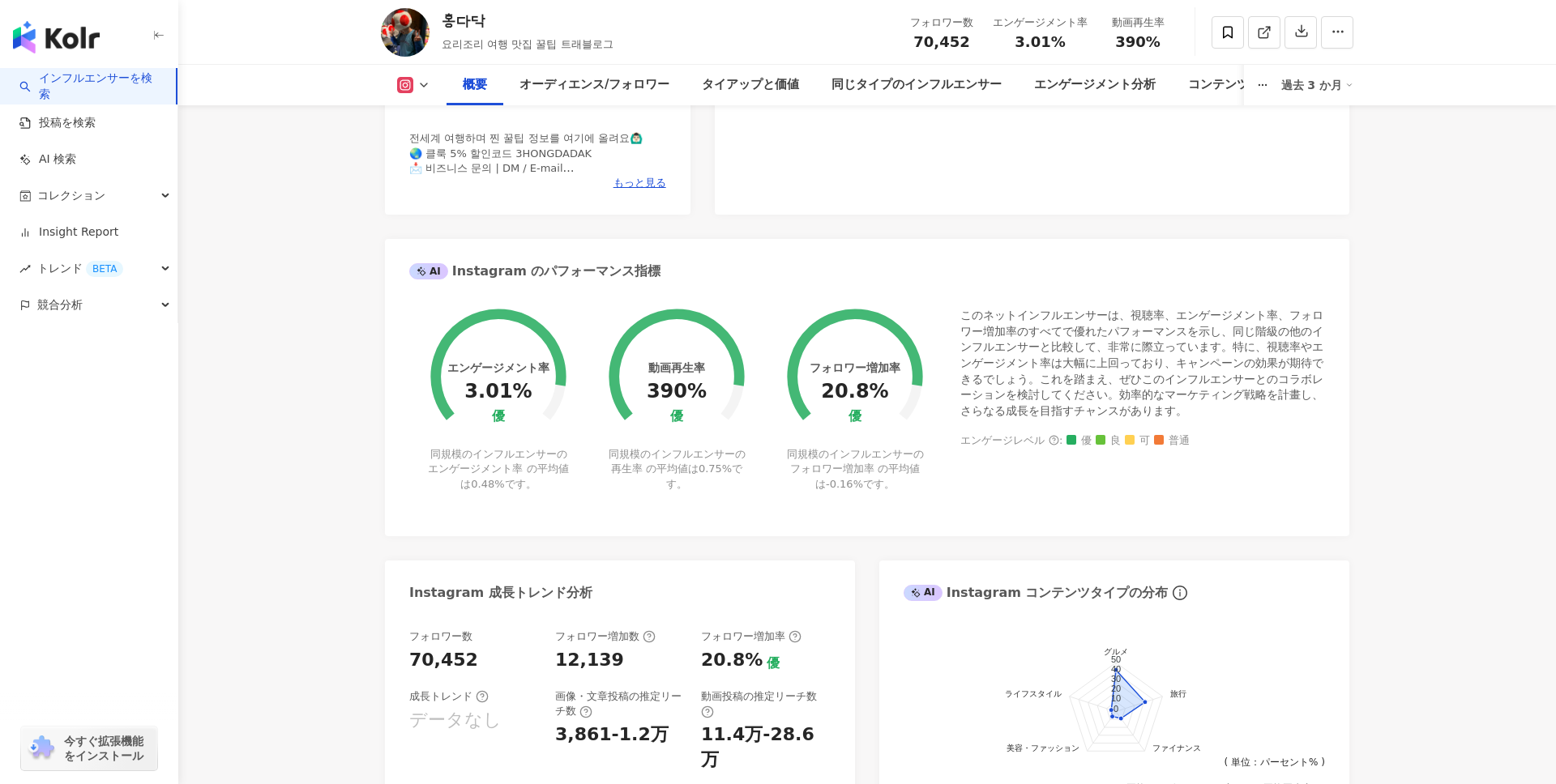
scroll to position [0, 0]
